Goal: Transaction & Acquisition: Purchase product/service

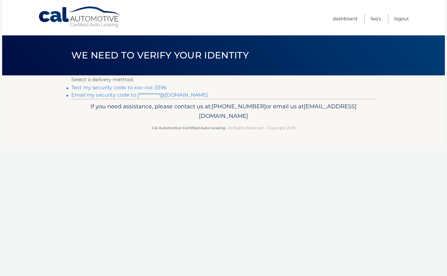
click at [147, 86] on link "Text my security code to xxx-xxx-3396" at bounding box center [118, 88] width 95 height 6
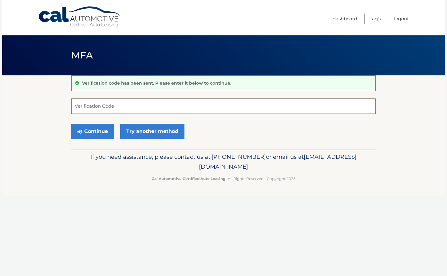
click at [126, 107] on input "Verification Code" at bounding box center [223, 105] width 305 height 15
type input "823062"
click at [71, 124] on button "Continue" at bounding box center [92, 131] width 43 height 15
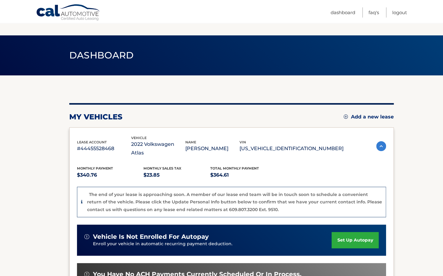
scroll to position [134, 0]
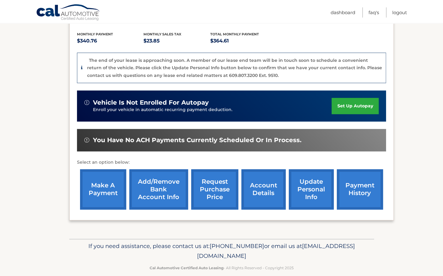
click at [121, 185] on link "make a payment" at bounding box center [103, 189] width 46 height 40
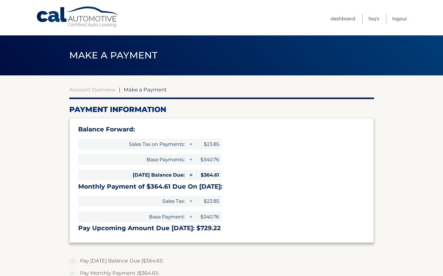
select select "MDA0YzM5YzYtNTAzYy00N2Q0LWFhZjAtZGE3YzEyMjY2OWQ0"
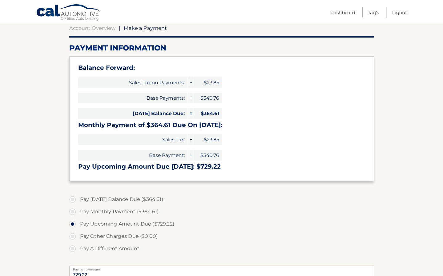
scroll to position [74, 0]
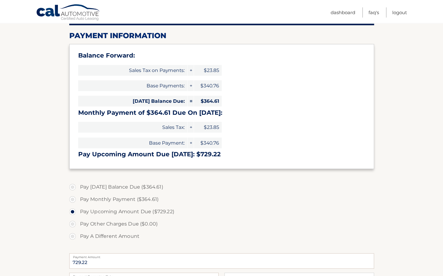
click at [73, 186] on label "Pay Today's Balance Due ($364.61)" at bounding box center [221, 187] width 305 height 12
click at [73, 186] on input "Pay Today's Balance Due ($364.61)" at bounding box center [75, 186] width 6 height 10
radio input "true"
type input "364.61"
click at [73, 186] on label "Pay Today's Balance Due ($364.61)" at bounding box center [221, 187] width 305 height 12
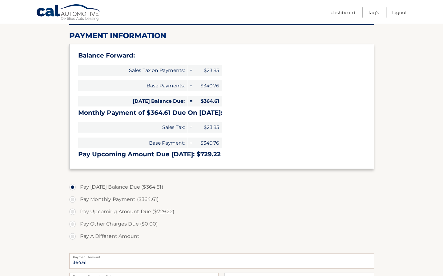
click at [73, 186] on input "Pay Today's Balance Due ($364.61)" at bounding box center [75, 186] width 6 height 10
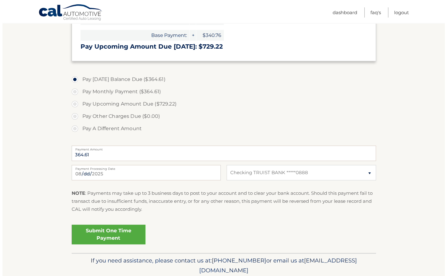
scroll to position [182, 0]
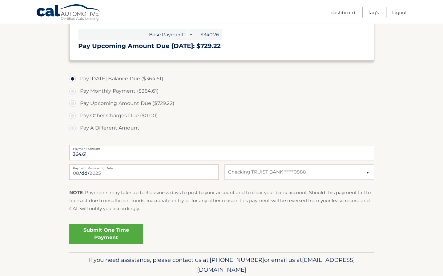
click at [119, 235] on link "Submit One Time Payment" at bounding box center [106, 234] width 74 height 20
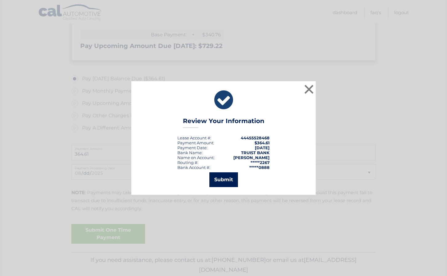
click at [221, 181] on button "Submit" at bounding box center [224, 179] width 29 height 15
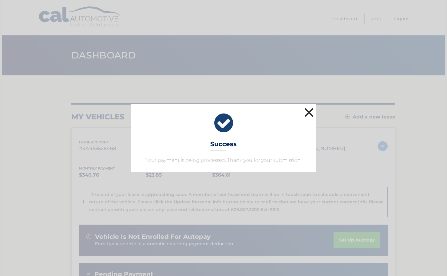
click at [310, 112] on button "×" at bounding box center [309, 112] width 12 height 12
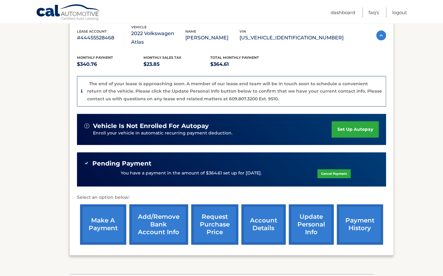
scroll to position [146, 0]
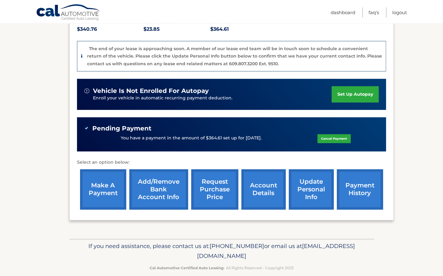
click at [282, 187] on link "account details" at bounding box center [263, 189] width 44 height 40
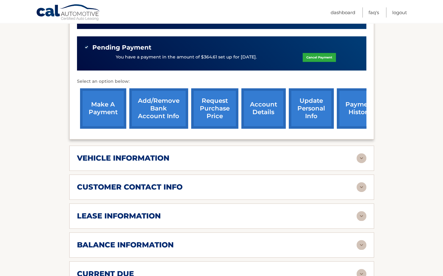
scroll to position [246, 0]
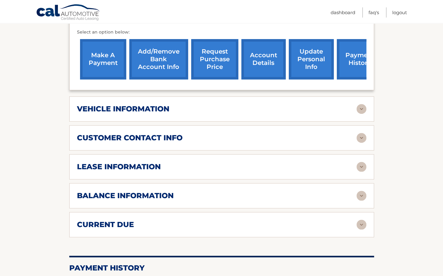
click at [363, 162] on img at bounding box center [361, 167] width 10 height 10
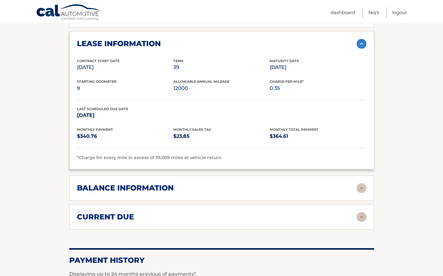
scroll to position [406, 0]
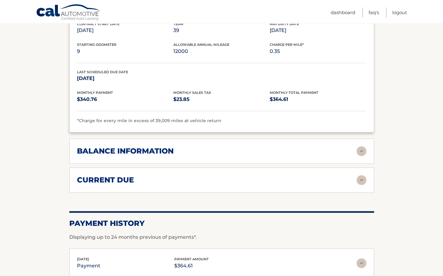
click at [362, 146] on img at bounding box center [361, 151] width 10 height 10
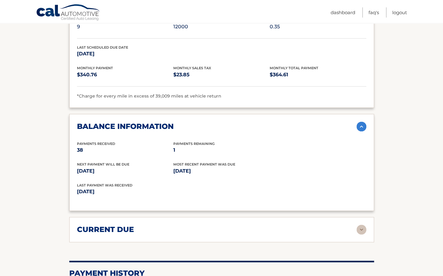
scroll to position [443, 0]
